Goal: Task Accomplishment & Management: Use online tool/utility

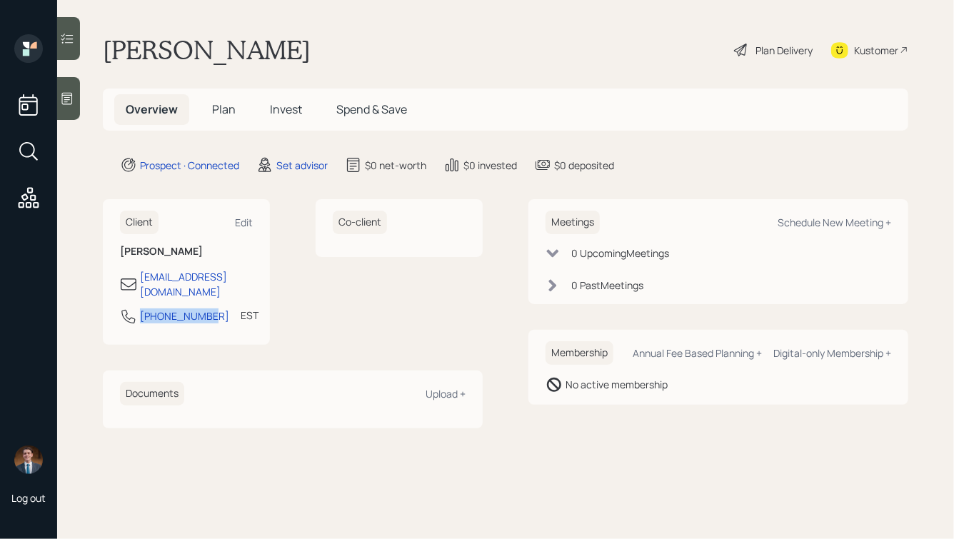
drag, startPoint x: 209, startPoint y: 303, endPoint x: 133, endPoint y: 303, distance: 75.7
click at [133, 308] on div "[PHONE_NUMBER] EST Currently 2:34 PM" at bounding box center [186, 321] width 133 height 26
copy div "[PHONE_NUMBER]"
click at [809, 217] on div "Schedule New Meeting +" at bounding box center [835, 223] width 114 height 14
select select "round-[PERSON_NAME]"
